Goal: Find specific page/section: Find specific page/section

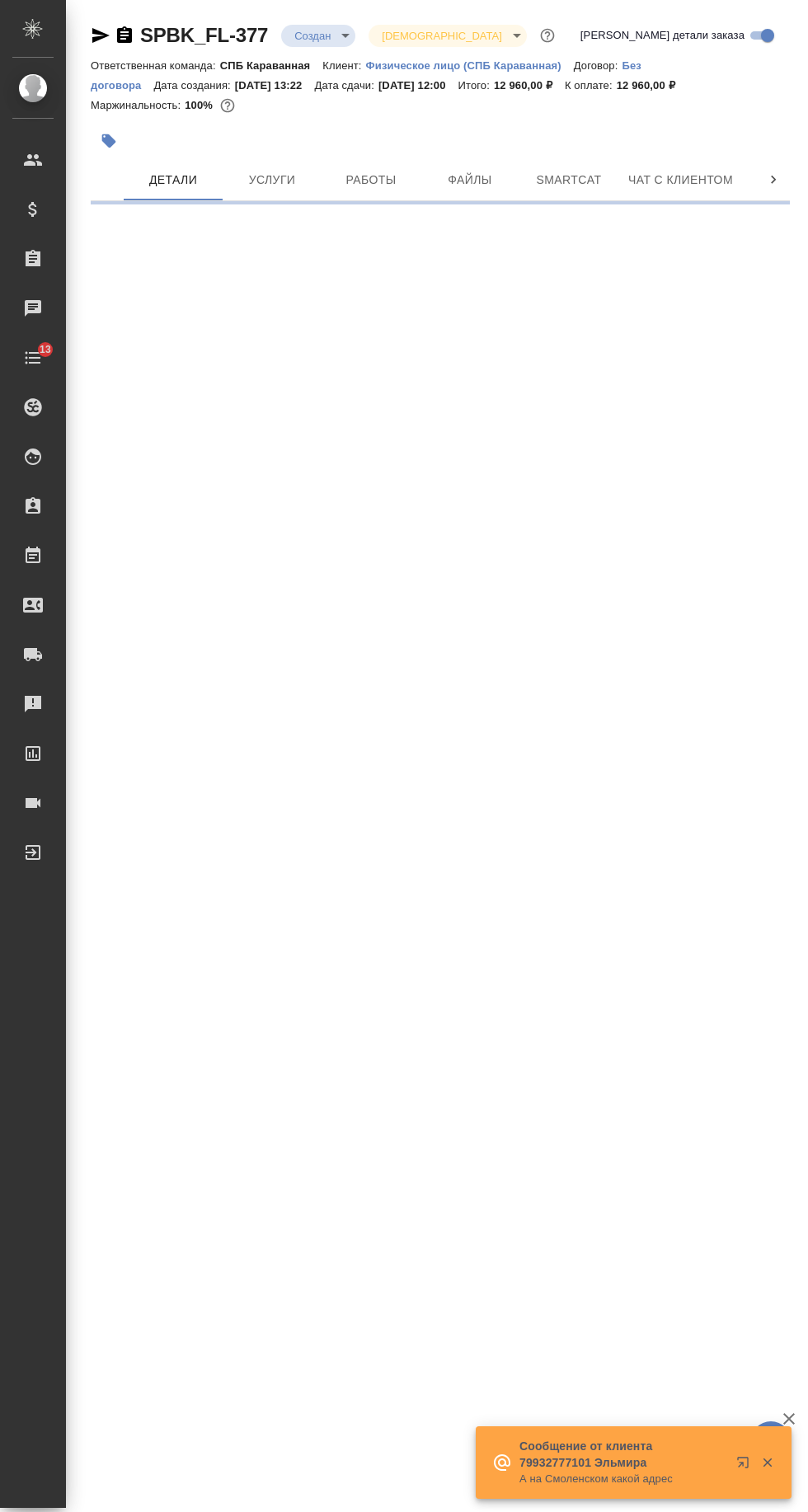
select select "RU"
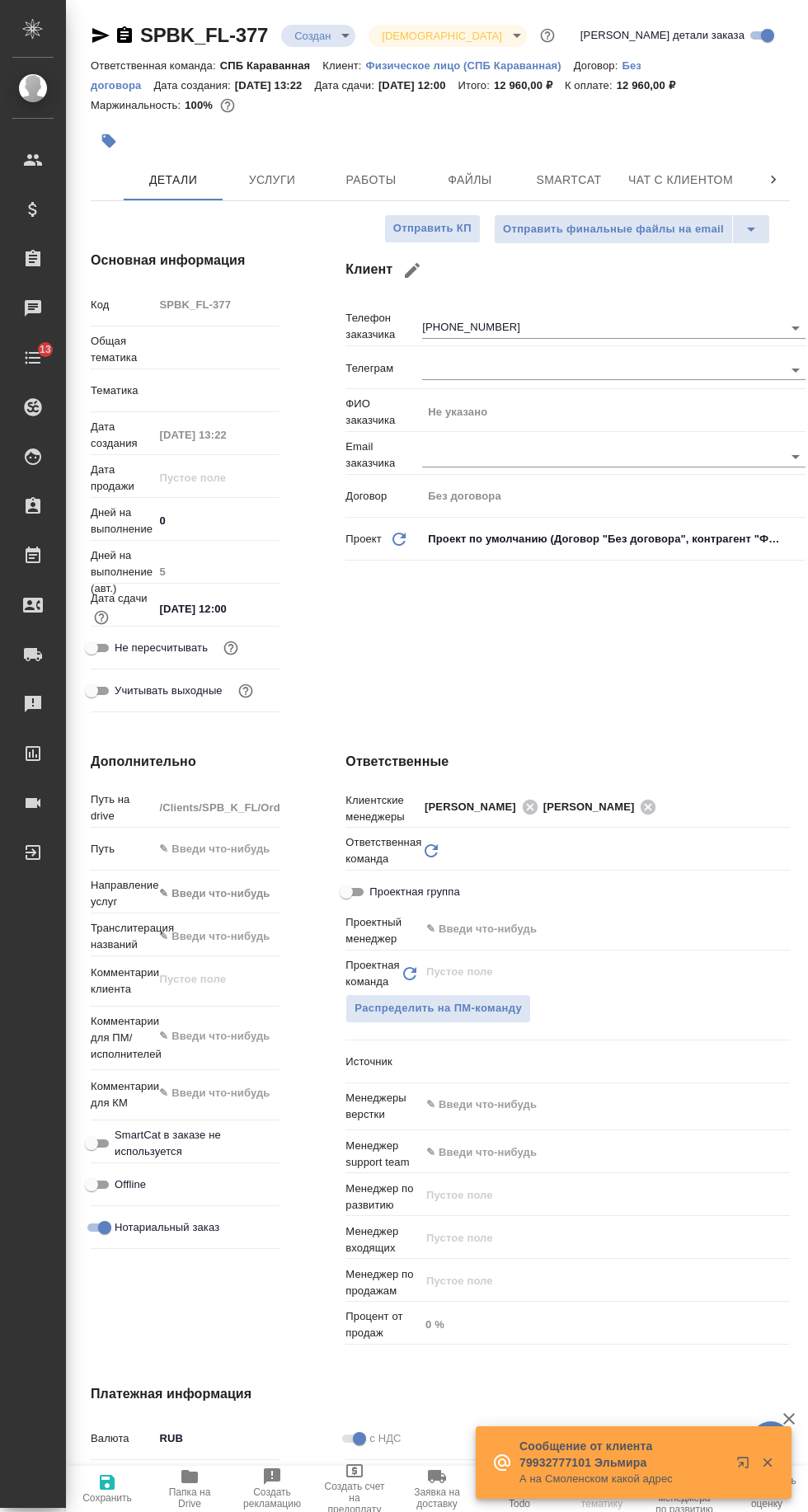
type textarea "x"
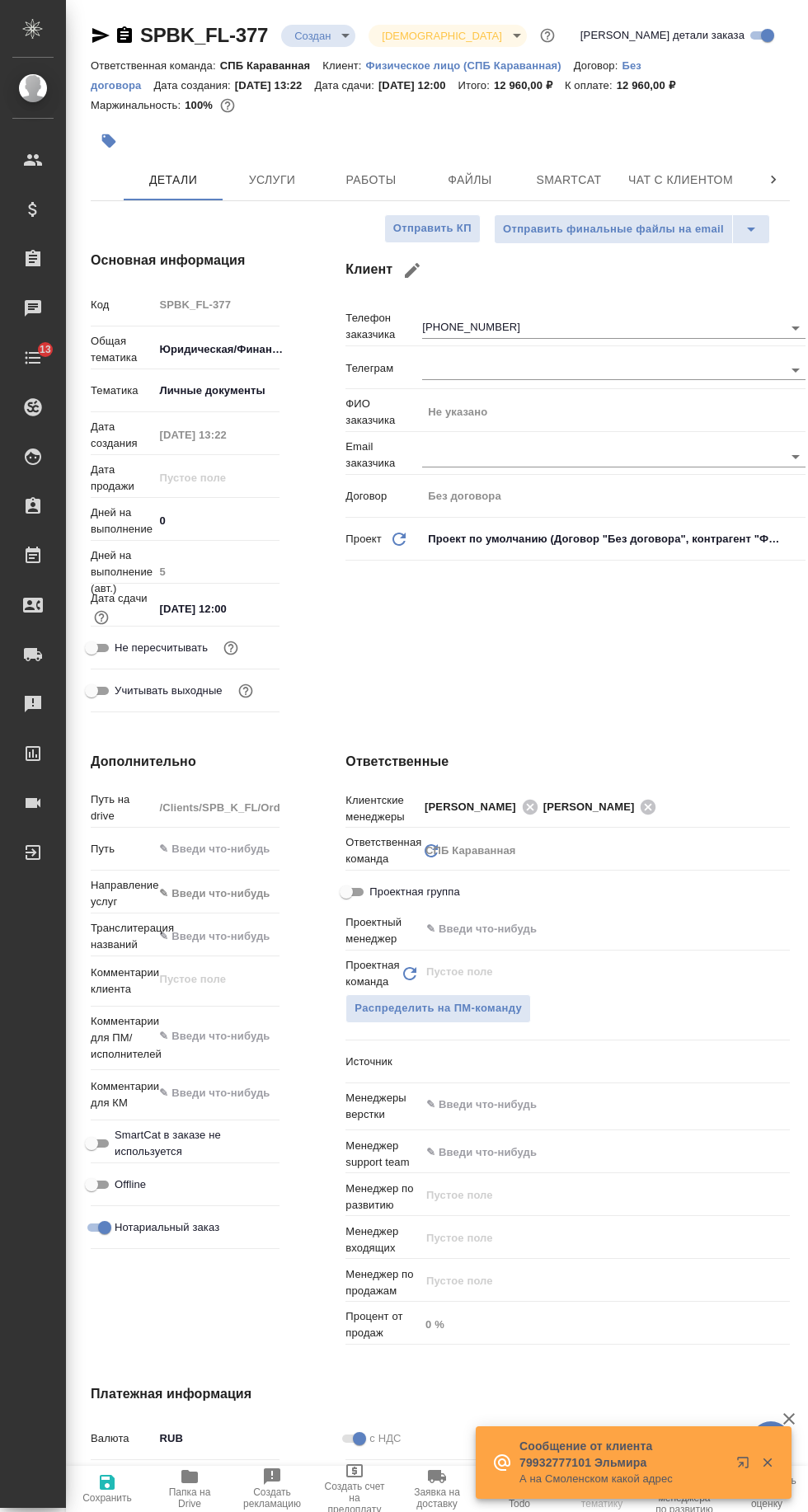
type textarea "x"
click at [651, 172] on span "Чат с клиентом" at bounding box center [680, 180] width 104 height 21
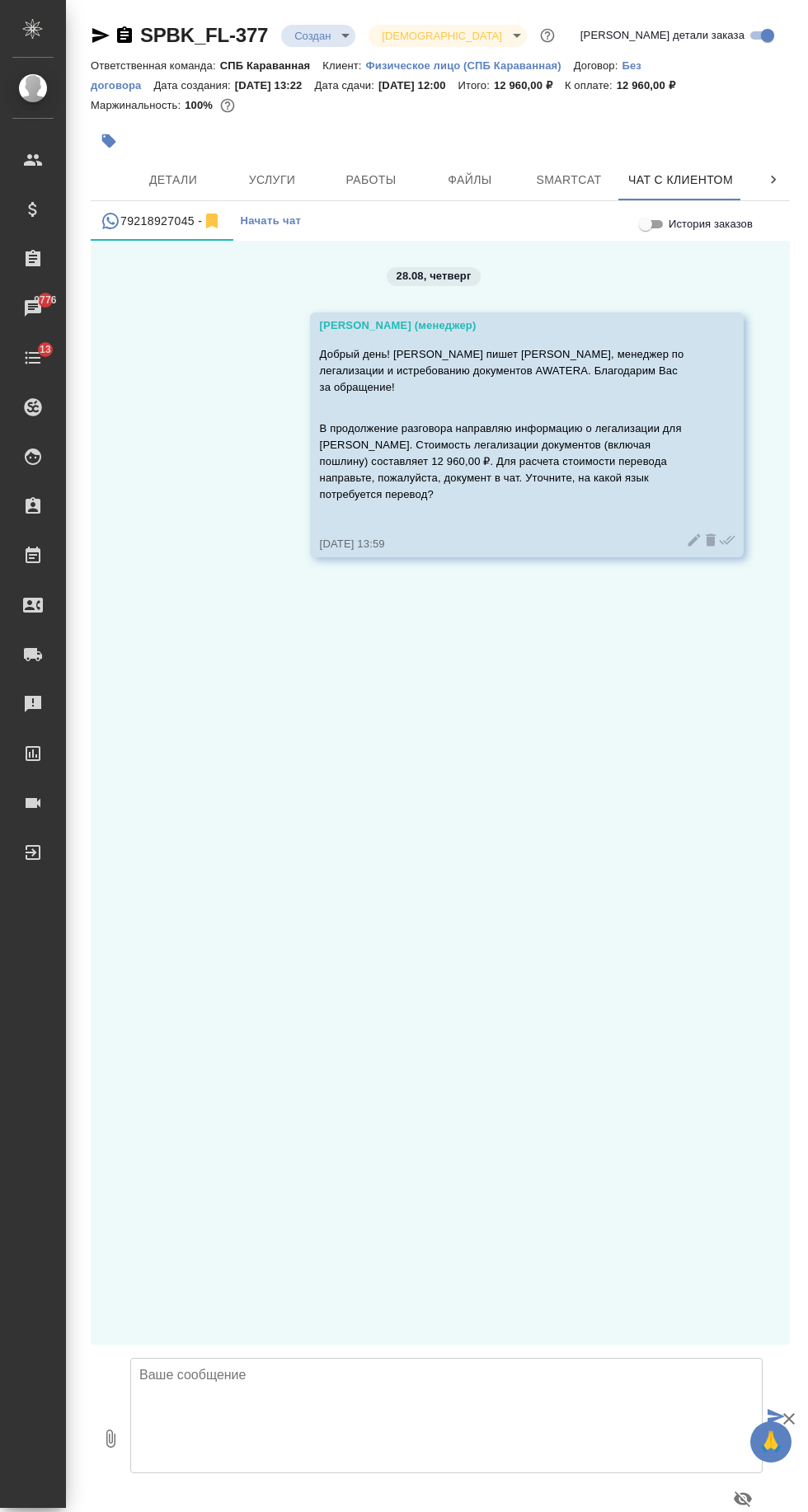
click at [170, 182] on span "Детали" at bounding box center [173, 180] width 79 height 21
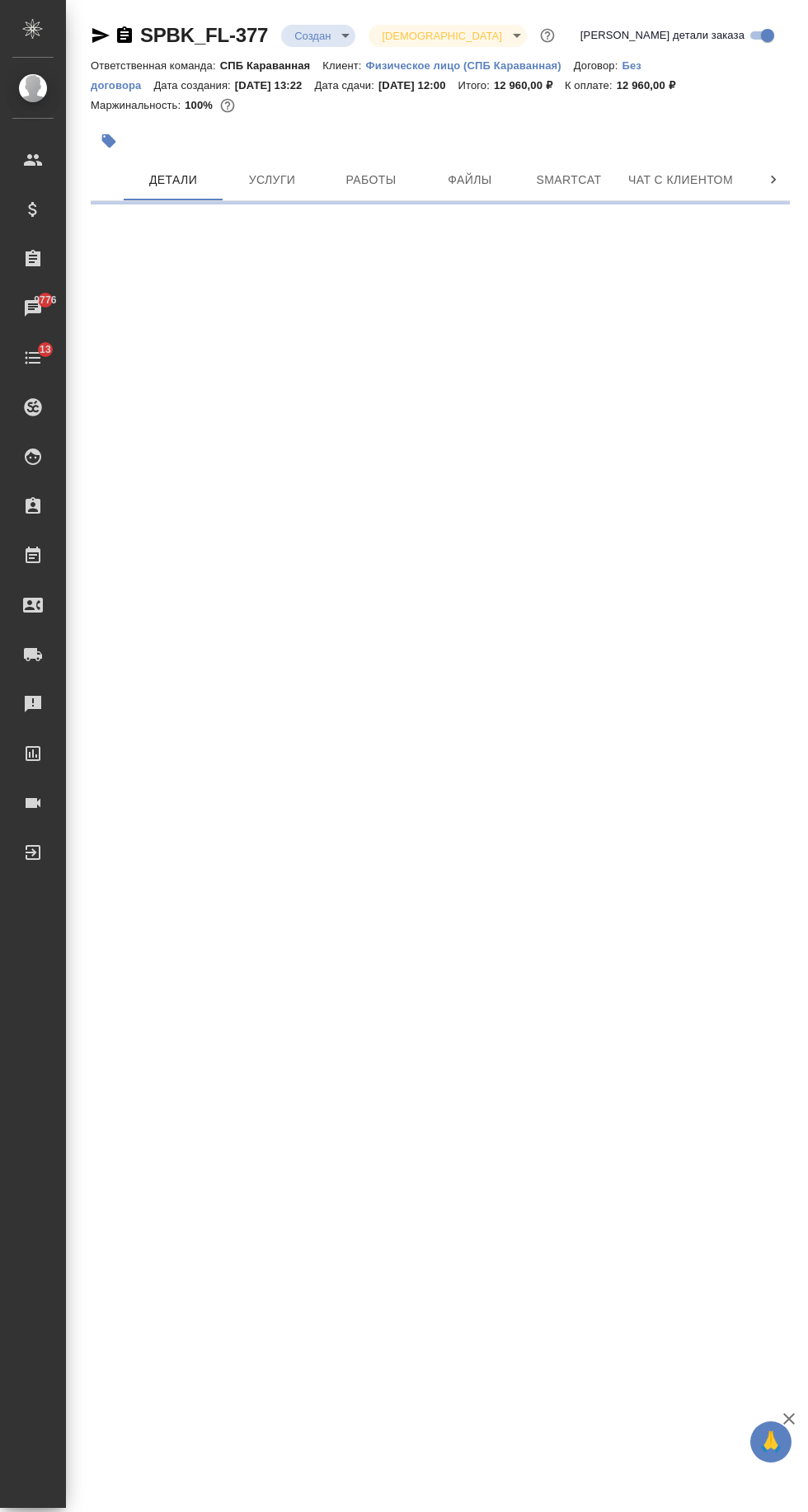
select select "RU"
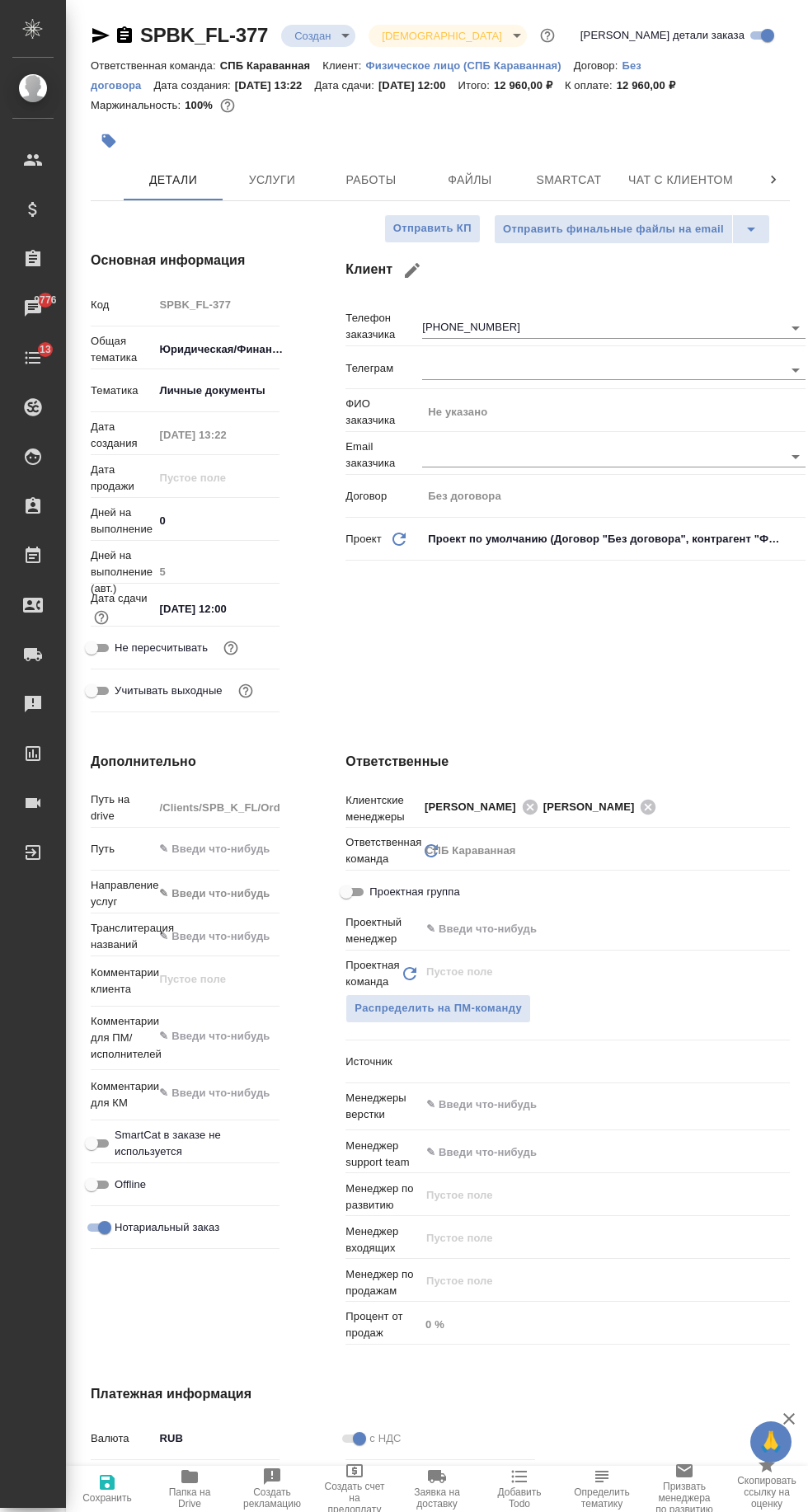
type textarea "x"
